Goal: Connect with others: Connect with others

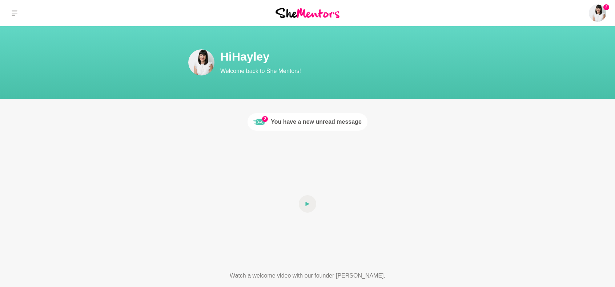
click at [355, 120] on div "You have a new unread message" at bounding box center [316, 122] width 91 height 9
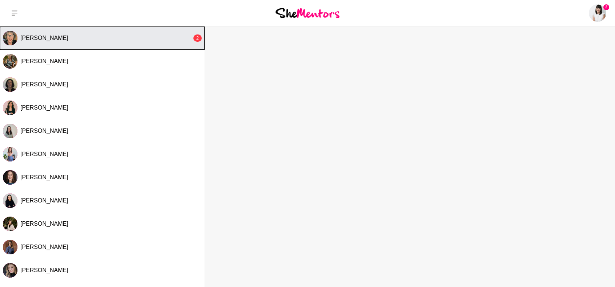
click at [194, 40] on div "2" at bounding box center [197, 38] width 8 height 7
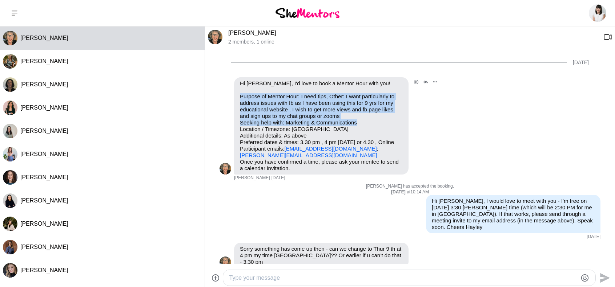
drag, startPoint x: 240, startPoint y: 97, endPoint x: 358, endPoint y: 125, distance: 121.4
click at [358, 125] on p "Purpose of Mentor Hour: I need tips, Other: I want particularly to address issu…" at bounding box center [321, 125] width 163 height 65
copy p "Purpose of Mentor Hour: I need tips, Other: I want particularly to address issu…"
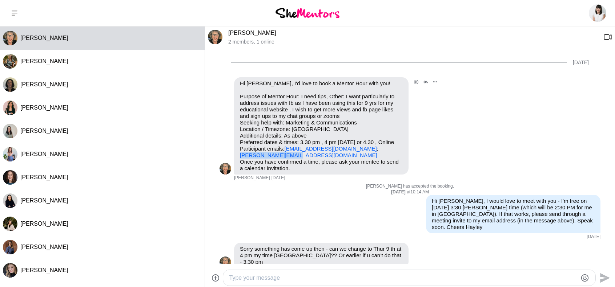
drag, startPoint x: 285, startPoint y: 156, endPoint x: 239, endPoint y: 156, distance: 45.8
click at [239, 156] on div "Hi [PERSON_NAME], I'd love to book a Mentor Hour with you! Purpose of Mentor Ho…" at bounding box center [321, 125] width 174 height 97
copy link "[PERSON_NAME][EMAIL_ADDRESS][DOMAIN_NAME]"
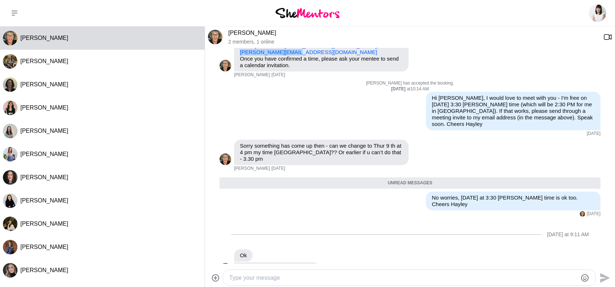
click at [305, 14] on img at bounding box center [307, 13] width 64 height 10
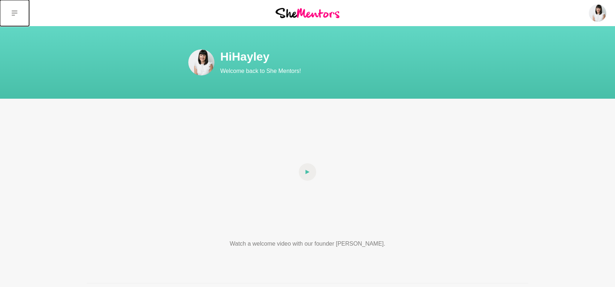
click at [17, 9] on button at bounding box center [14, 13] width 29 height 26
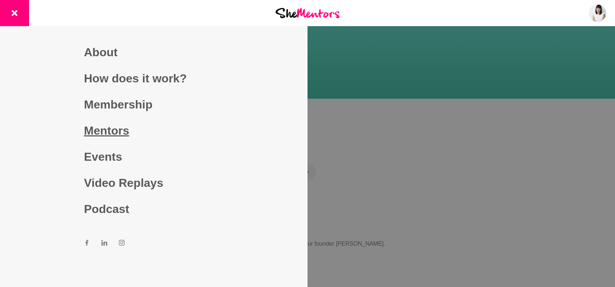
click at [110, 125] on link "Mentors" at bounding box center [153, 131] width 139 height 26
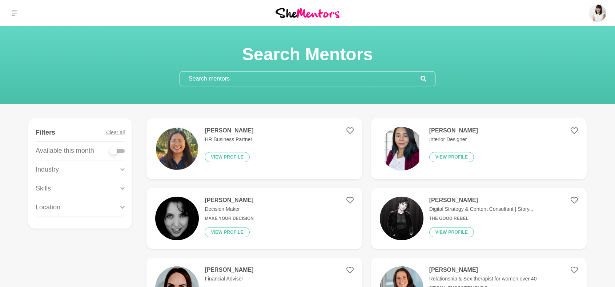
click at [262, 78] on input "text" at bounding box center [300, 79] width 240 height 15
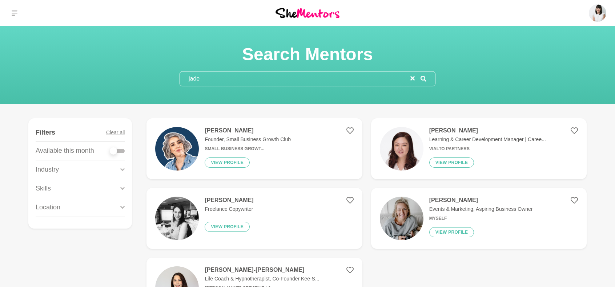
type input "jade"
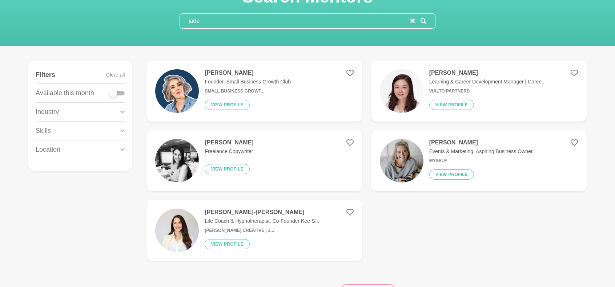
scroll to position [109, 0]
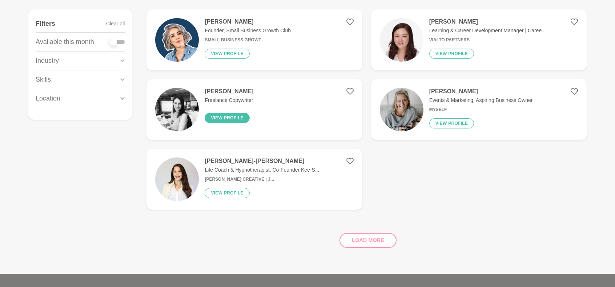
click at [241, 118] on button "View profile" at bounding box center [226, 118] width 45 height 10
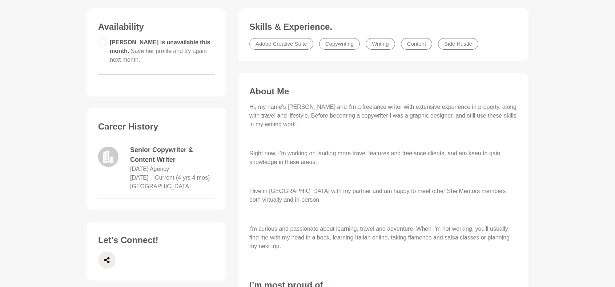
scroll to position [254, 0]
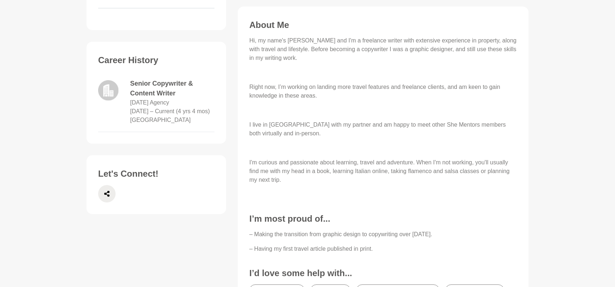
drag, startPoint x: 131, startPoint y: 93, endPoint x: 176, endPoint y: 96, distance: 45.2
click at [169, 98] on dd "[DATE] Agency" at bounding box center [149, 102] width 39 height 9
copy dd "[DATE] Agency"
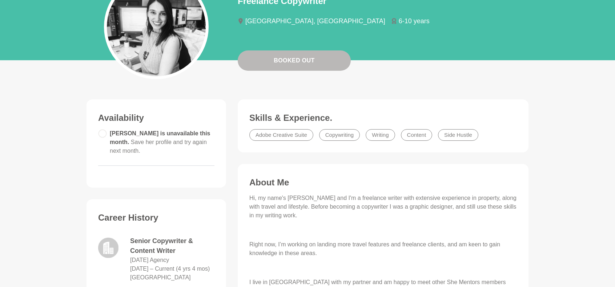
scroll to position [36, 0]
